Goal: Find specific page/section: Find specific page/section

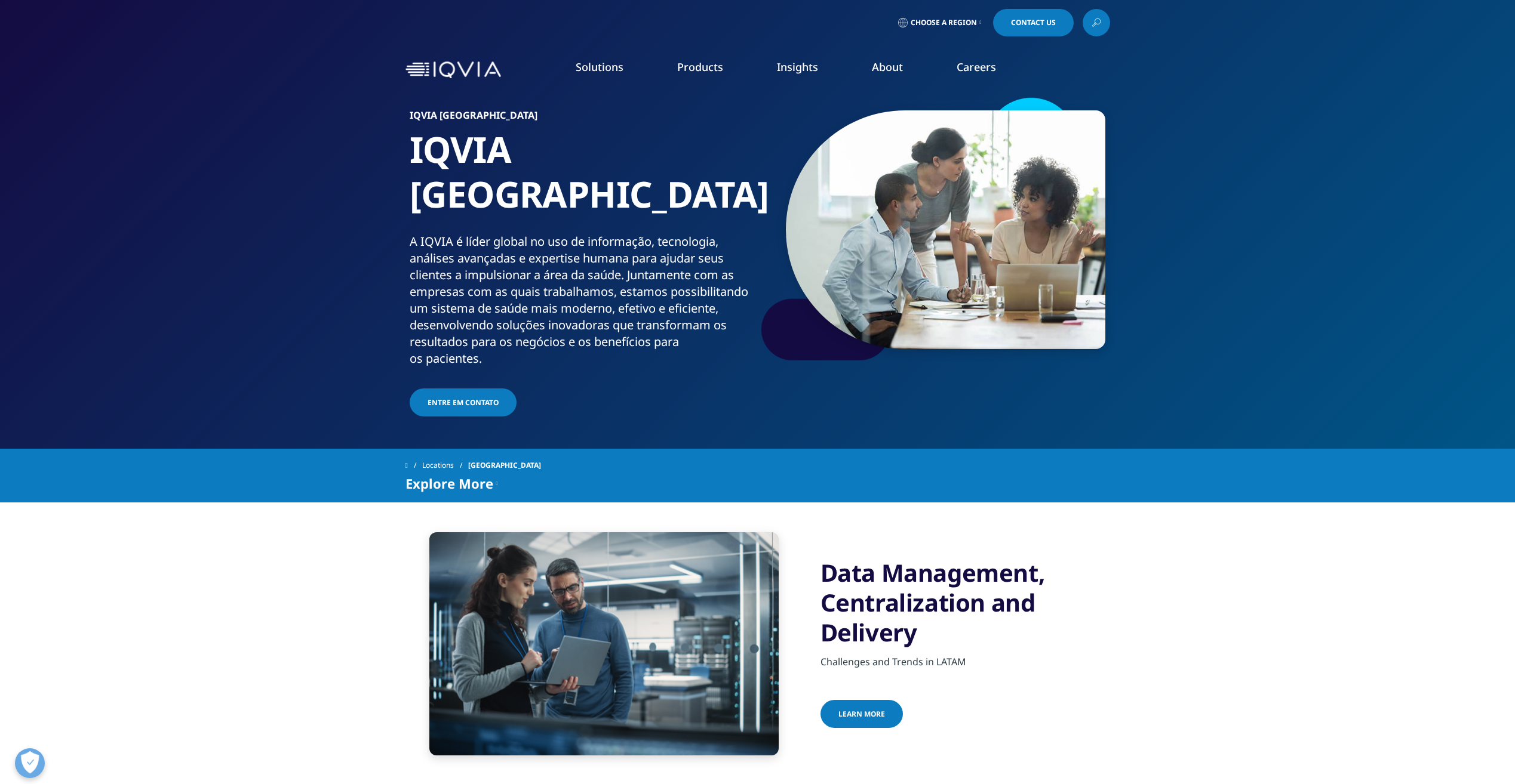
click at [675, 237] on link "Quality Compliance" at bounding box center [745, 238] width 278 height 13
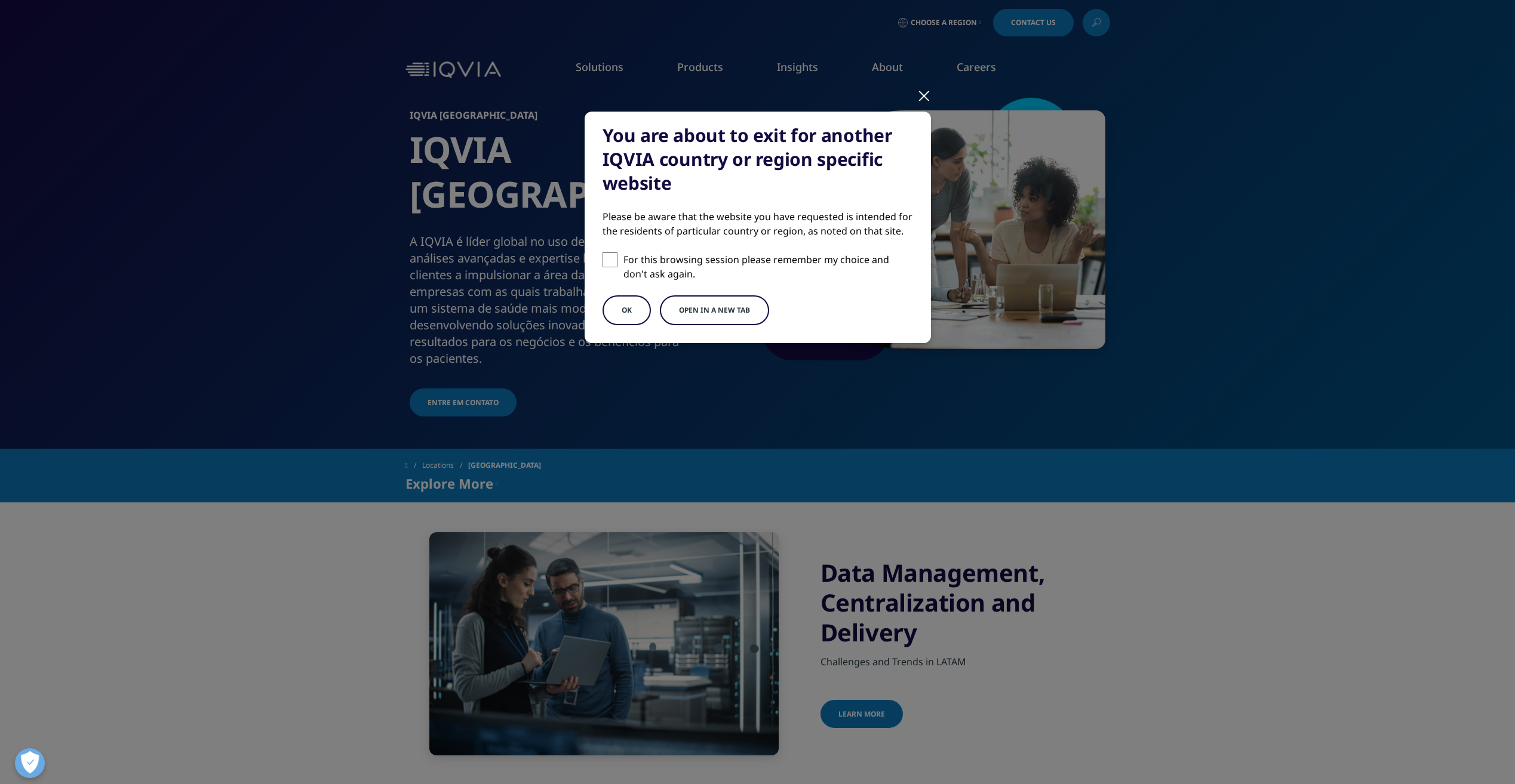
click at [621, 264] on label "For this browsing session please remember my choice and don't ask again." at bounding box center [758, 267] width 310 height 29
click at [618, 264] on input "For this browsing session please remember my choice and don't ask again." at bounding box center [610, 260] width 15 height 15
checkbox input "true"
click at [731, 316] on button "Open in a new tab" at bounding box center [714, 310] width 109 height 30
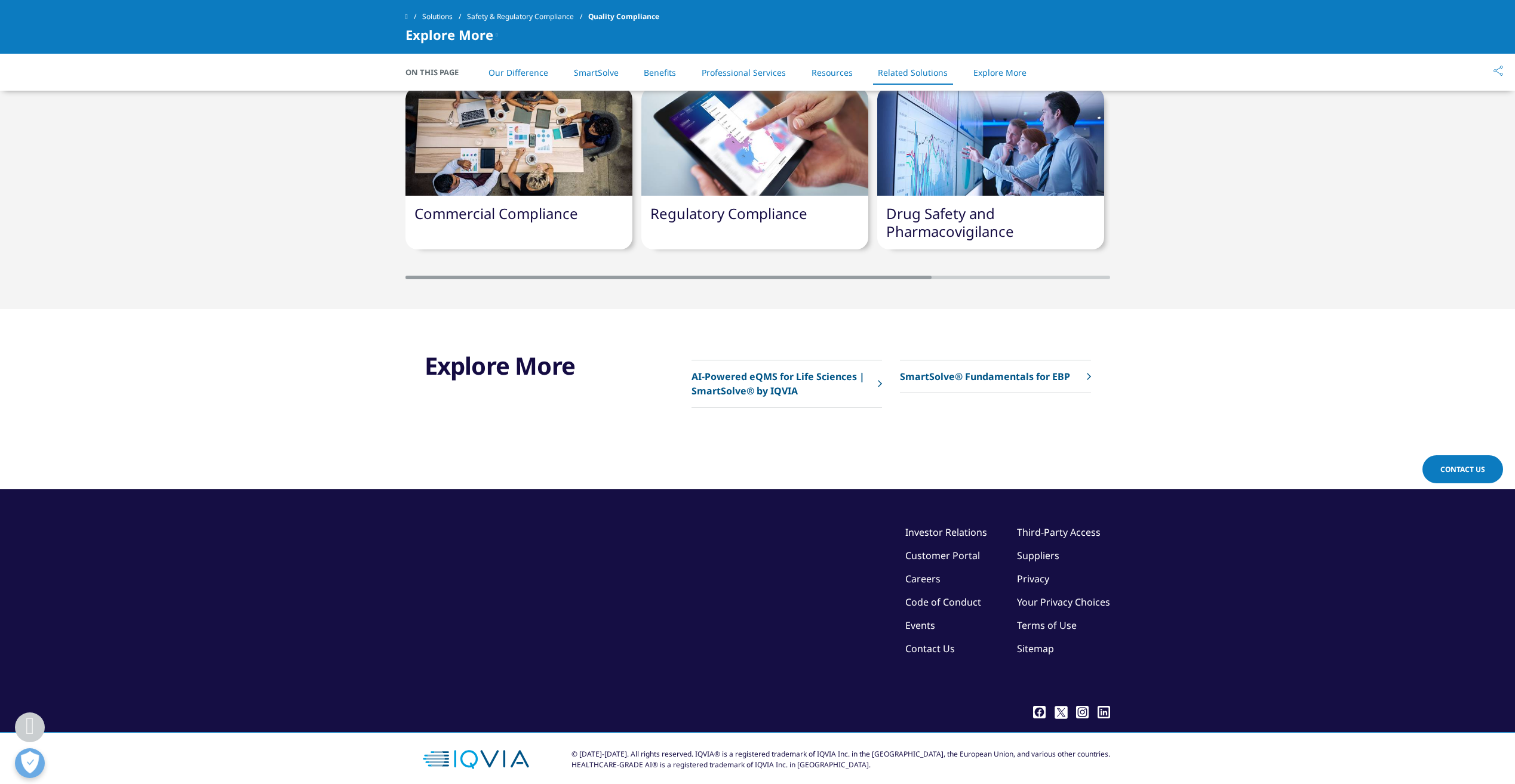
scroll to position [2608, 0]
